Goal: Task Accomplishment & Management: Manage account settings

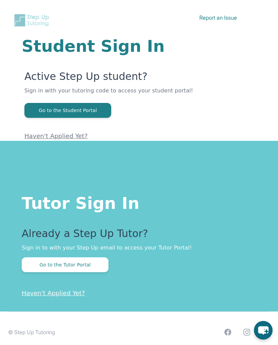
click at [90, 263] on button "Go to the Tutor Portal" at bounding box center [65, 265] width 87 height 15
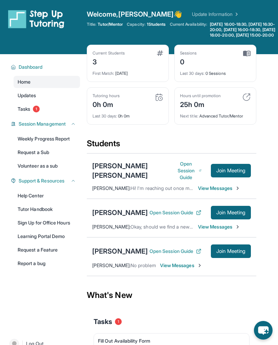
click at [138, 66] on div "Current Students 3" at bounding box center [128, 59] width 71 height 16
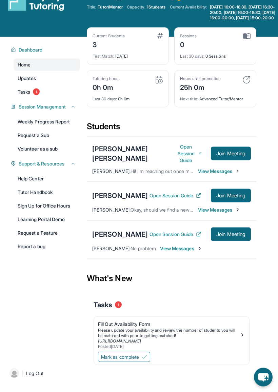
scroll to position [18, 0]
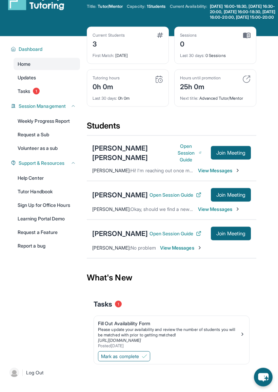
click at [229, 213] on span "View Messages" at bounding box center [219, 209] width 42 height 7
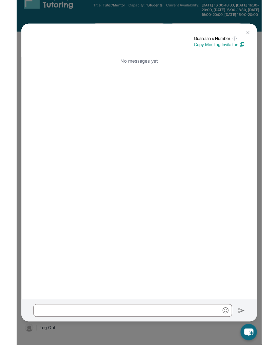
scroll to position [0, 0]
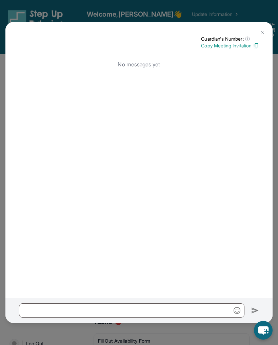
click at [260, 33] on img at bounding box center [262, 31] width 5 height 5
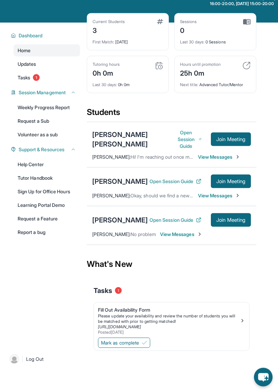
scroll to position [33, 0]
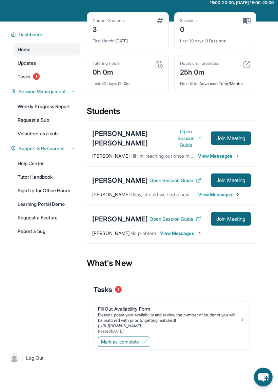
click at [37, 166] on link "Help Center" at bounding box center [47, 163] width 66 height 12
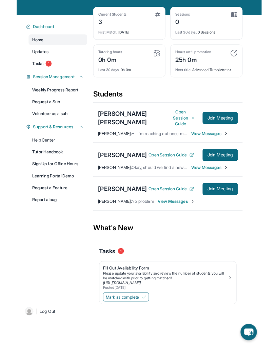
scroll to position [26, 0]
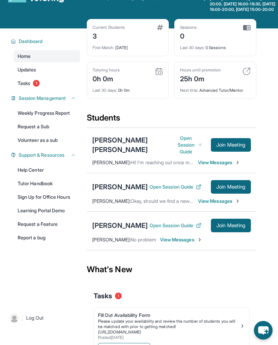
click at [40, 87] on span "1" at bounding box center [36, 83] width 7 height 7
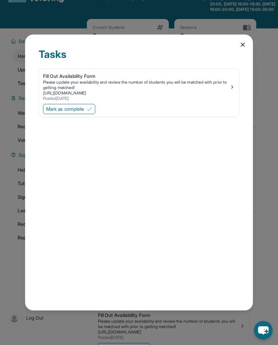
click at [243, 47] on icon at bounding box center [242, 44] width 7 height 7
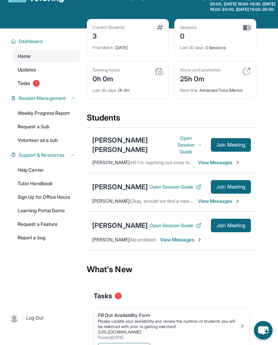
click at [48, 89] on link "Tasks 1" at bounding box center [47, 83] width 66 height 12
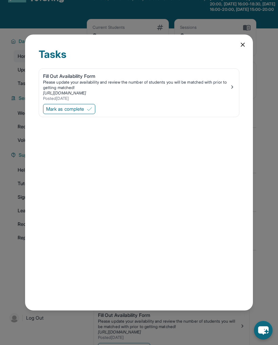
click at [239, 47] on icon at bounding box center [242, 44] width 7 height 7
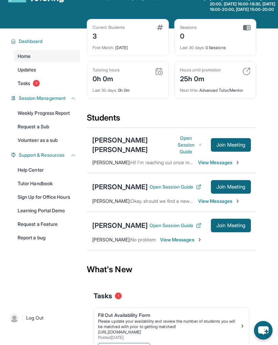
click at [37, 87] on span "1" at bounding box center [36, 83] width 7 height 7
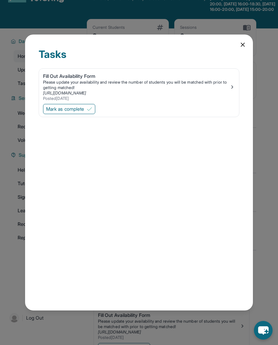
click at [85, 113] on button "Mark as complete" at bounding box center [69, 109] width 52 height 10
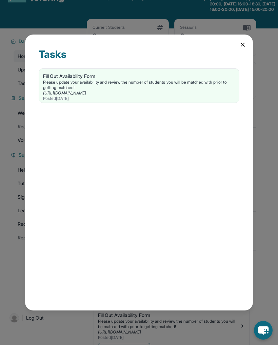
click at [175, 91] on div "[URL][DOMAIN_NAME]" at bounding box center [139, 93] width 192 height 5
click at [241, 47] on icon at bounding box center [242, 44] width 7 height 7
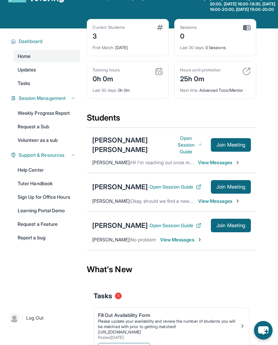
click at [143, 49] on div "First Match : [DATE]" at bounding box center [128, 45] width 71 height 9
click at [122, 56] on div "Current Students 3 First Match : [DATE]" at bounding box center [128, 37] width 82 height 37
click at [101, 38] on div "3" at bounding box center [109, 35] width 32 height 11
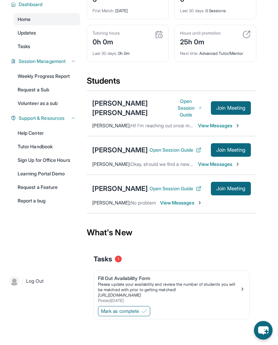
click at [68, 159] on link "Sign Up for Office Hours" at bounding box center [47, 160] width 66 height 12
click at [58, 182] on link "Request a Feature" at bounding box center [47, 187] width 66 height 12
click at [41, 130] on link "Help Center" at bounding box center [47, 133] width 66 height 12
